Goal: Information Seeking & Learning: Learn about a topic

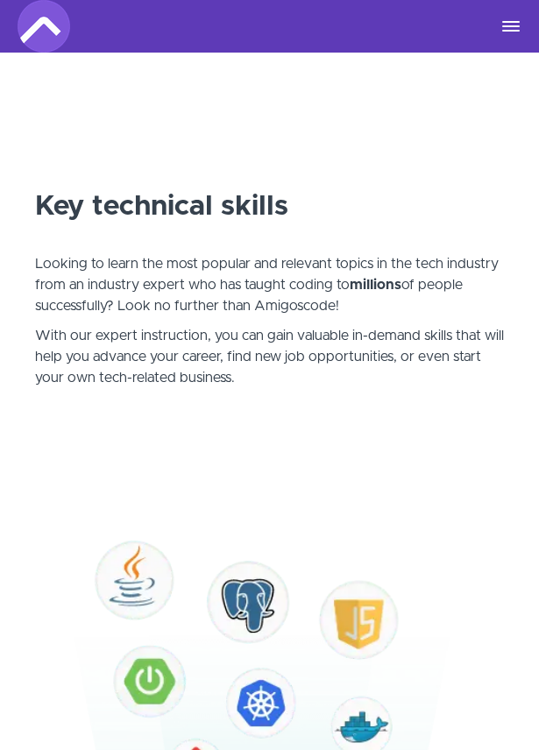
scroll to position [613, 0]
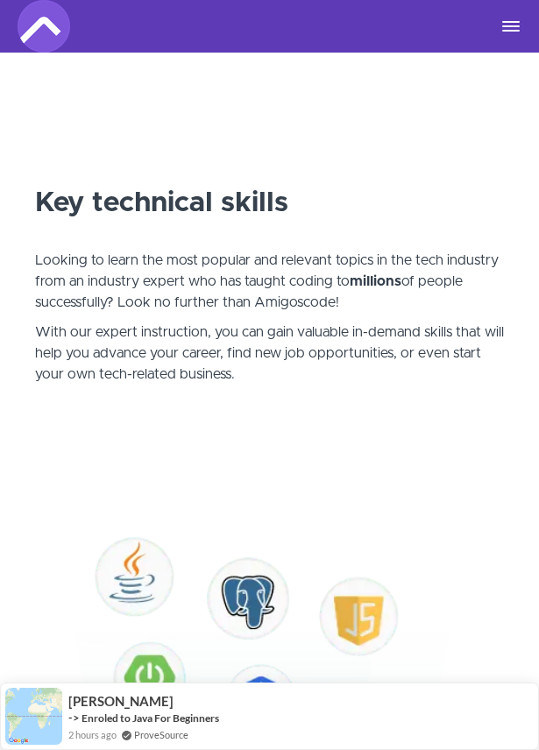
click at [513, 34] on div "Courses Business and Teams Roadmap 🆕 Join the Community Successful Stories 🥳 Lo…" at bounding box center [270, 26] width 504 height 53
click at [513, 25] on span "Toggle navigation" at bounding box center [511, 26] width 18 height 2
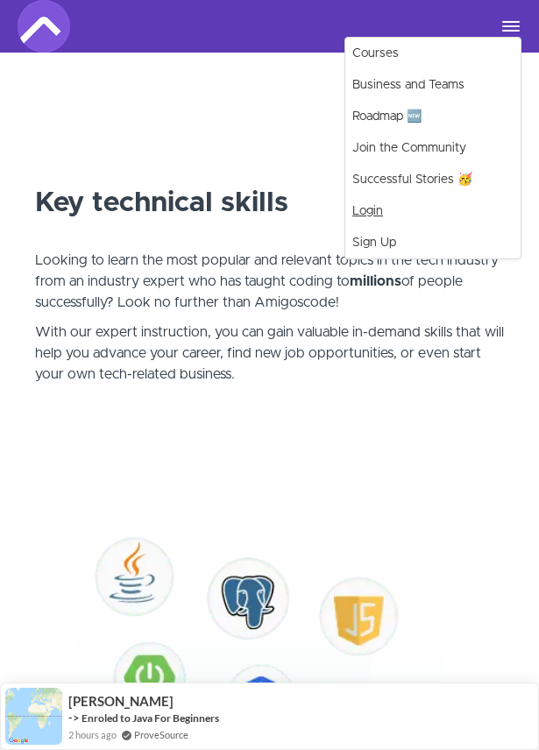
click at [386, 214] on link "Login" at bounding box center [432, 211] width 175 height 32
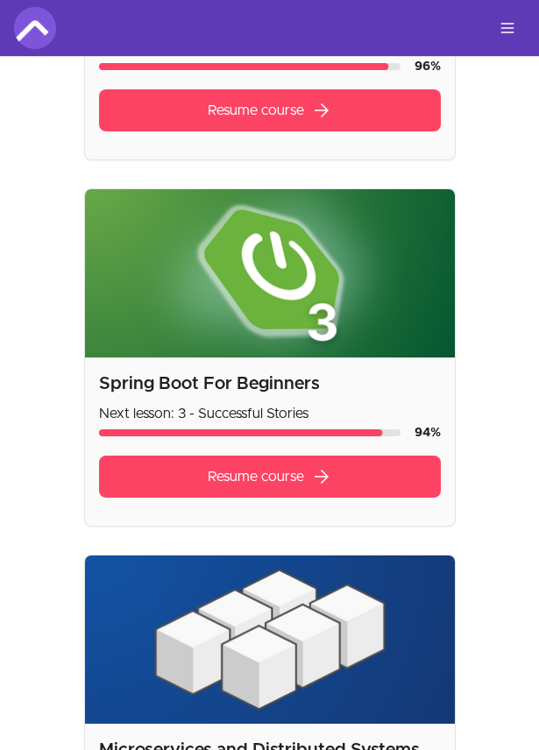
scroll to position [1139, 0]
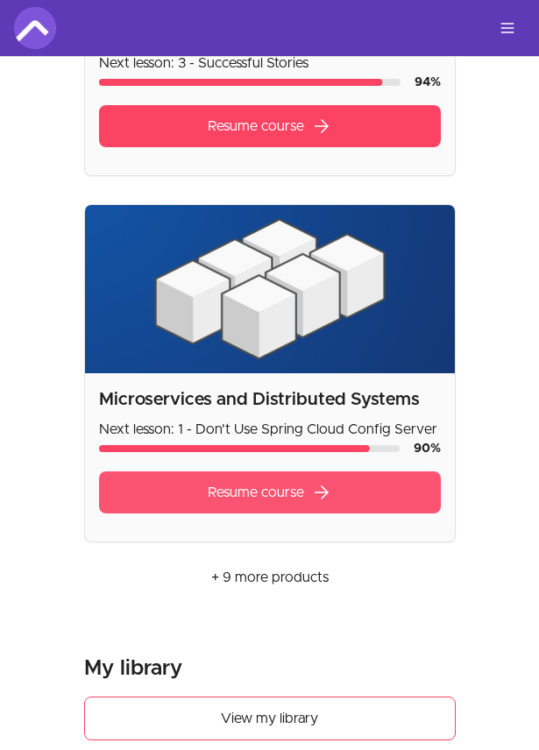
click at [282, 503] on link "Resume course arrow_forward" at bounding box center [270, 492] width 342 height 42
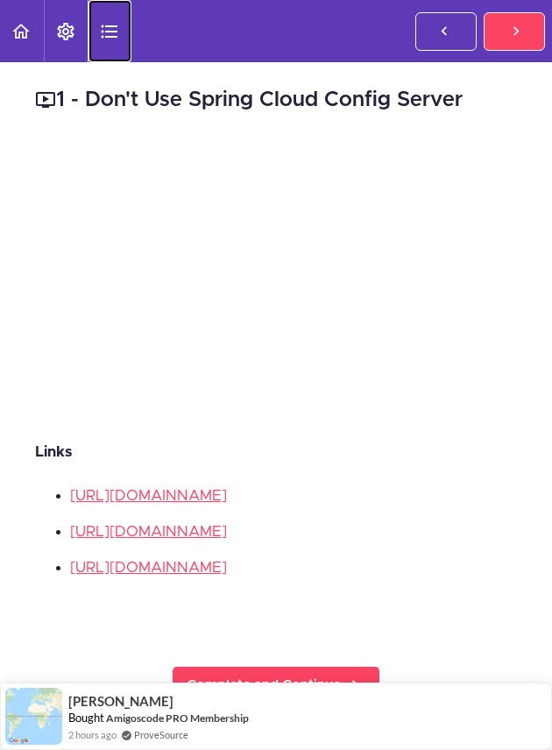
click at [107, 33] on icon "Course Sidebar" at bounding box center [109, 31] width 21 height 21
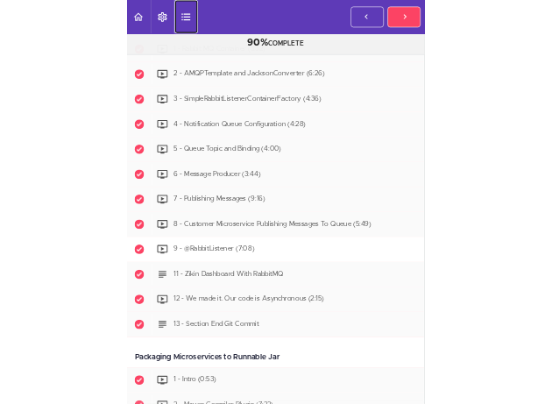
scroll to position [3330, 0]
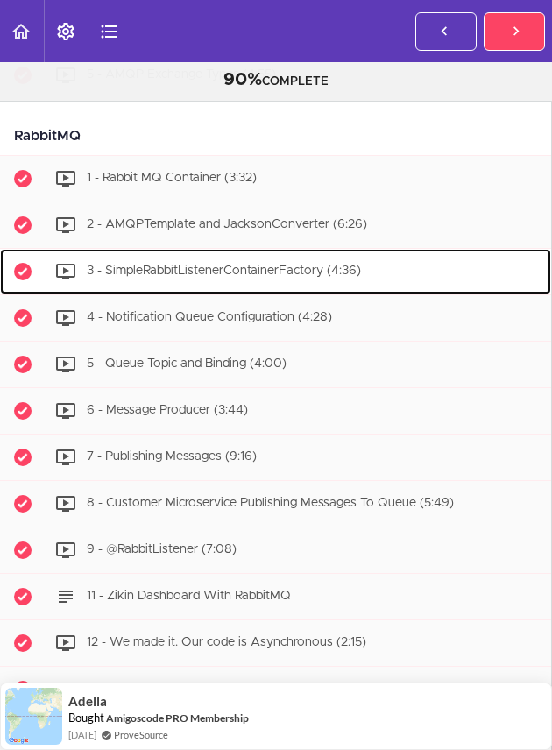
click at [184, 277] on span "3 - SimpleRabbitListenerContainerFactory (4:36)" at bounding box center [224, 271] width 274 height 12
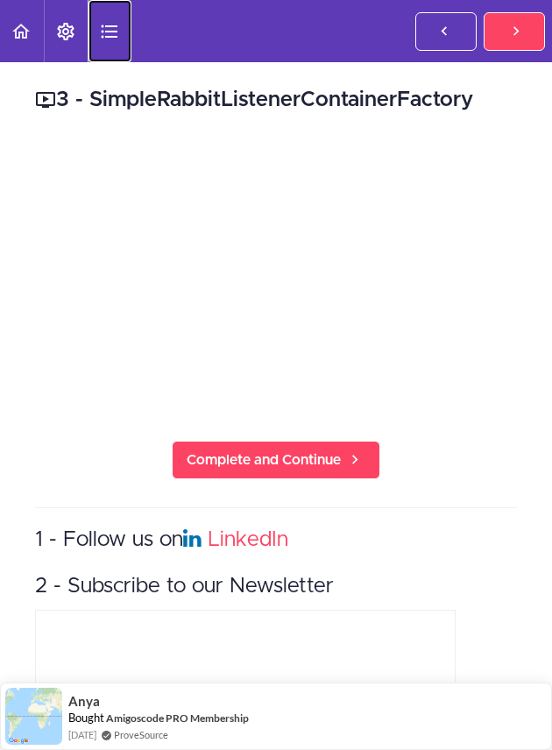
click at [108, 34] on icon "Course Sidebar" at bounding box center [109, 31] width 21 height 21
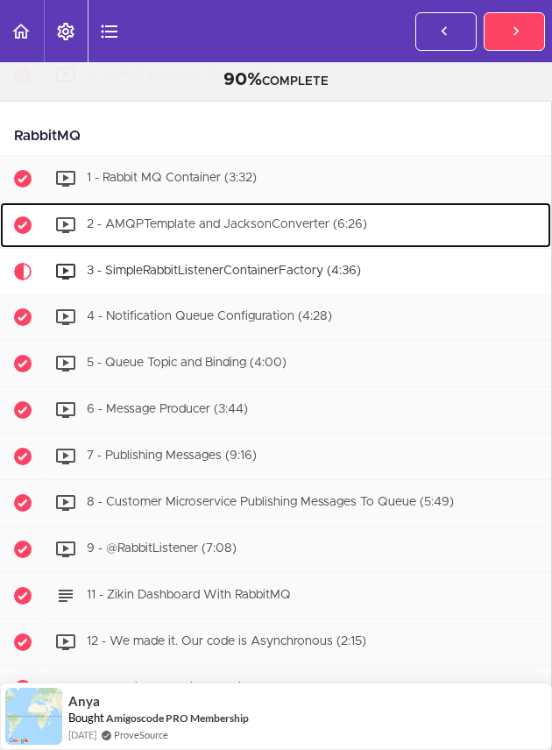
click at [165, 220] on span "2 - AMQPTemplate and JacksonConverter (6:26)" at bounding box center [227, 224] width 280 height 12
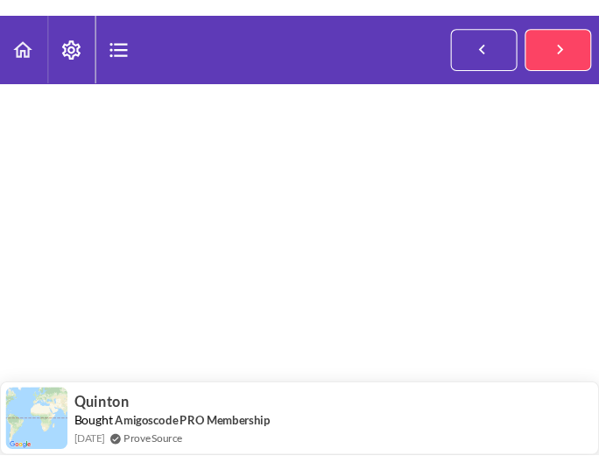
scroll to position [85, 0]
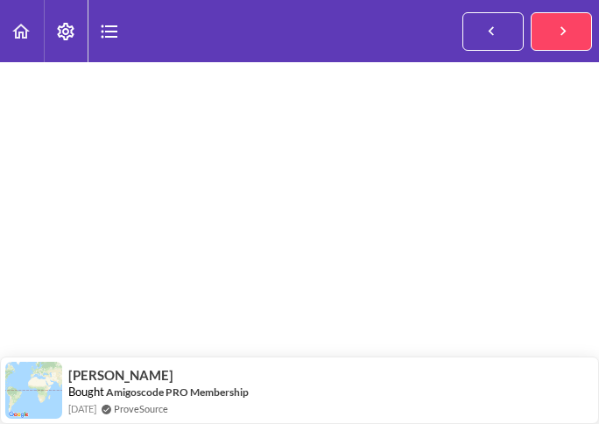
click at [17, 216] on div "2 - AMQPTemplate and JacksonConverter Complete and Continue 1 - Follow us on Li…" at bounding box center [299, 422] width 599 height 891
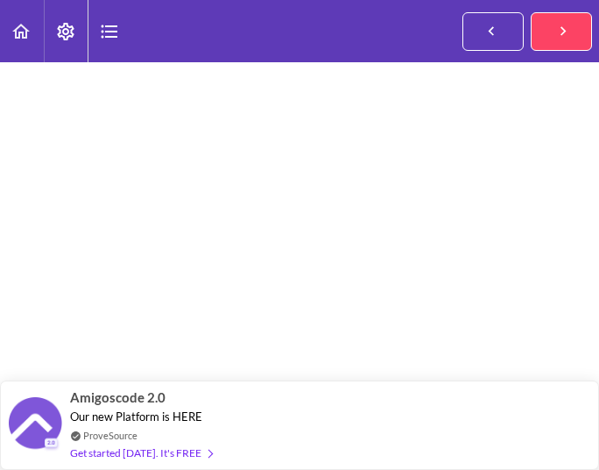
scroll to position [66, 0]
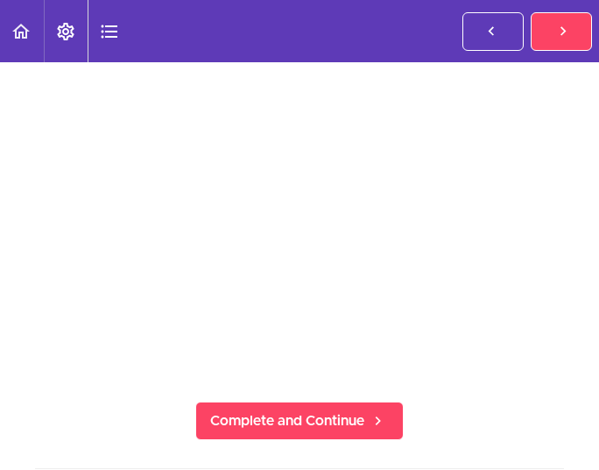
click at [5, 132] on div "2 - AMQPTemplate and JacksonConverter Complete and Continue 1 - Follow us on Li…" at bounding box center [299, 441] width 599 height 891
click at [549, 32] on link "Complete and Continue" at bounding box center [561, 31] width 61 height 39
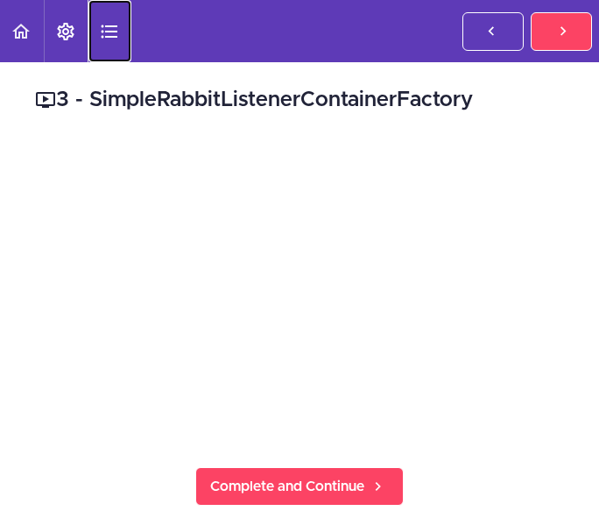
click at [101, 23] on icon "Course Sidebar" at bounding box center [109, 31] width 21 height 21
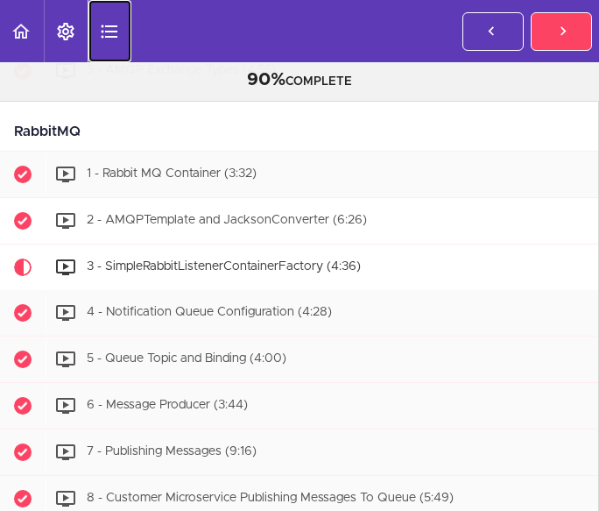
scroll to position [3330, 0]
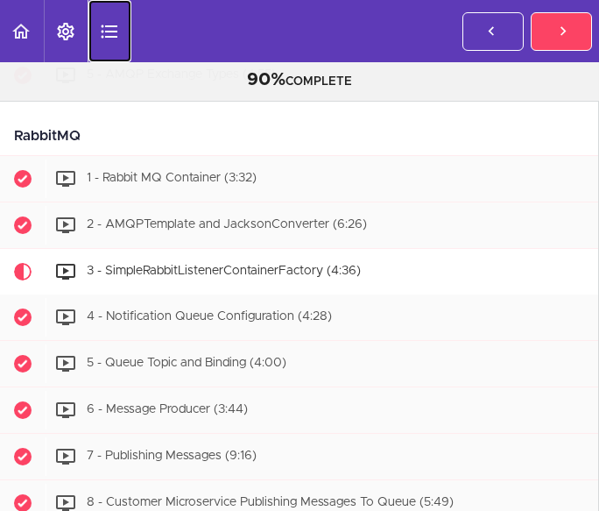
click at [117, 31] on use "Course Sidebar" at bounding box center [109, 31] width 17 height 13
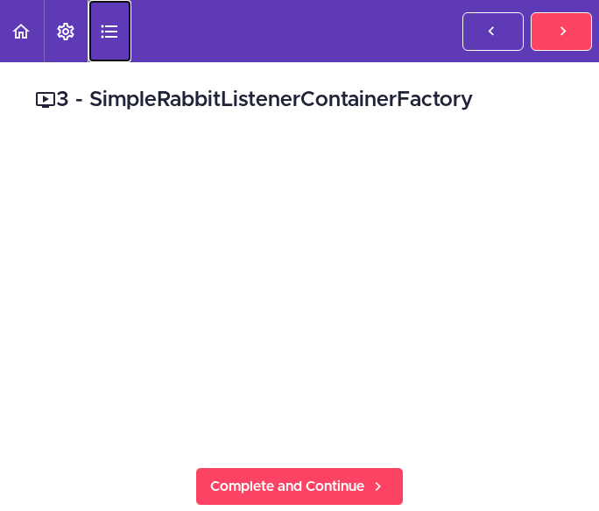
scroll to position [39, 0]
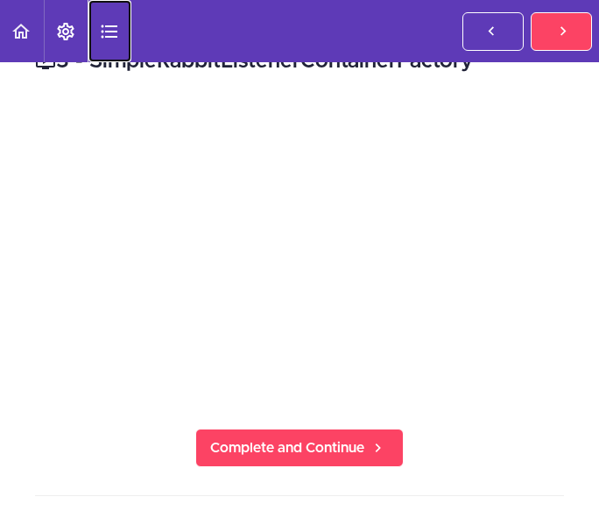
click at [115, 23] on icon "Course Sidebar" at bounding box center [109, 31] width 21 height 21
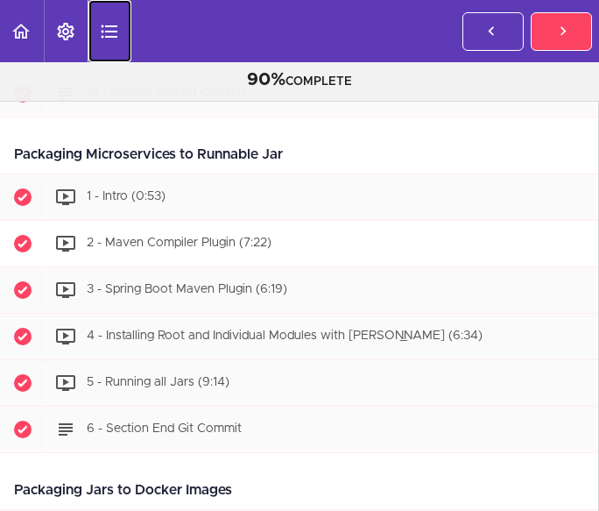
scroll to position [3943, 0]
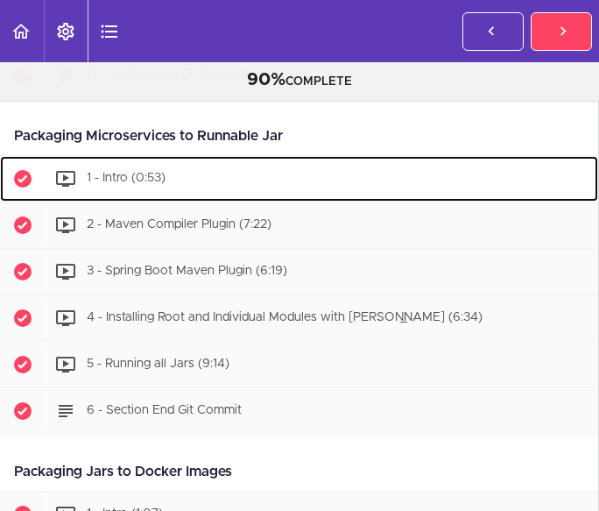
click at [99, 180] on span "1 - Intro (0:53)" at bounding box center [126, 178] width 79 height 12
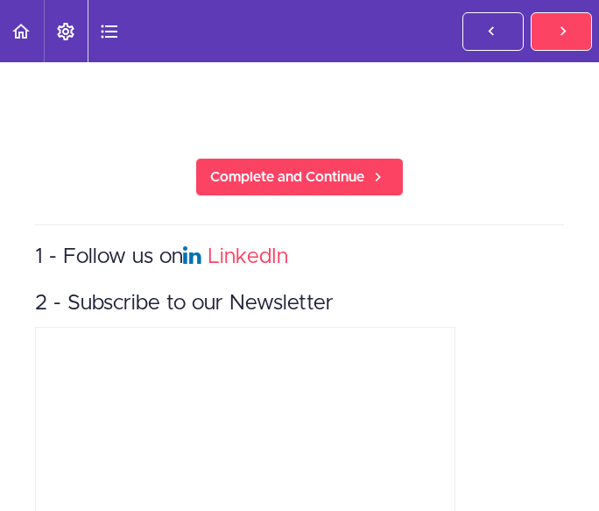
scroll to position [350, 0]
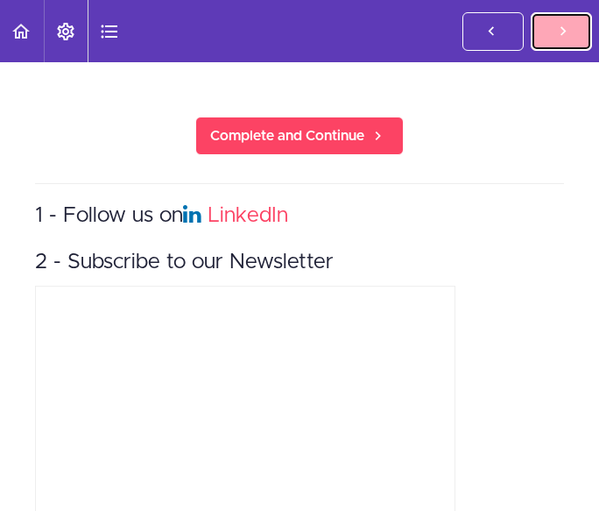
click at [551, 28] on icon at bounding box center [563, 31] width 21 height 18
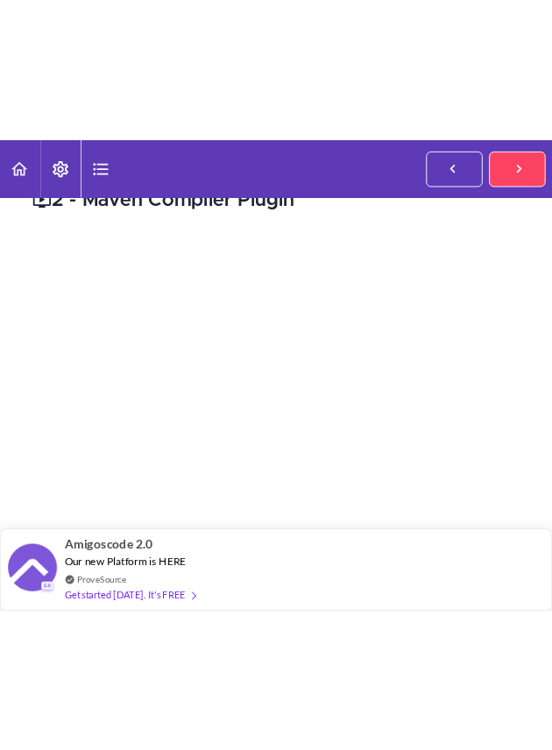
scroll to position [42, 0]
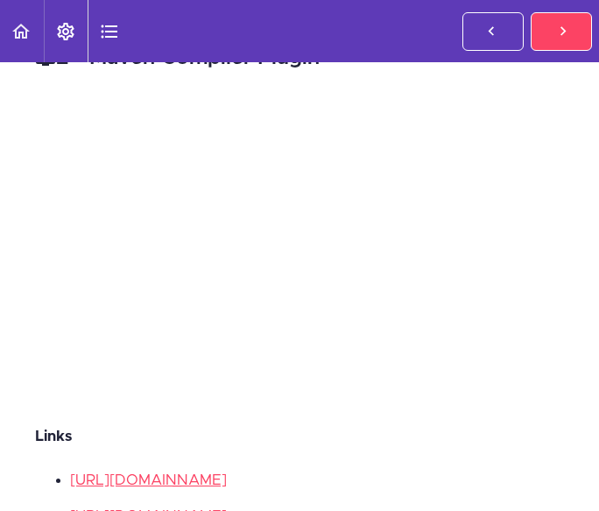
drag, startPoint x: 8, startPoint y: 140, endPoint x: 11, endPoint y: 110, distance: 29.9
